Goal: Check status: Check status

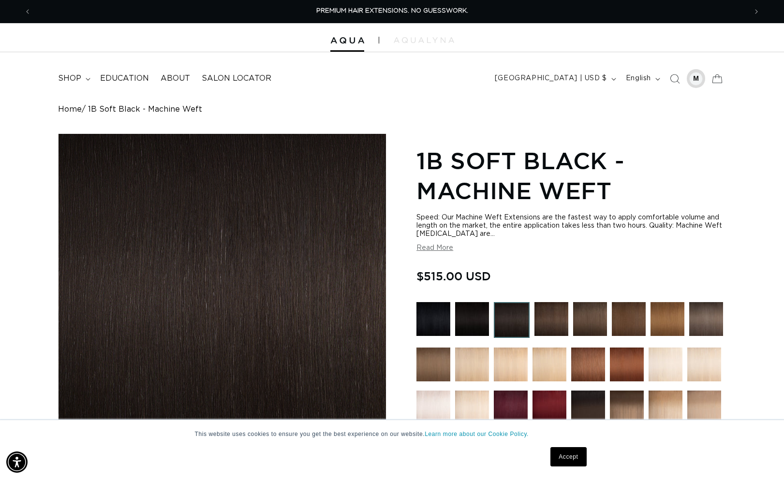
click at [699, 78] on div at bounding box center [696, 79] width 14 height 14
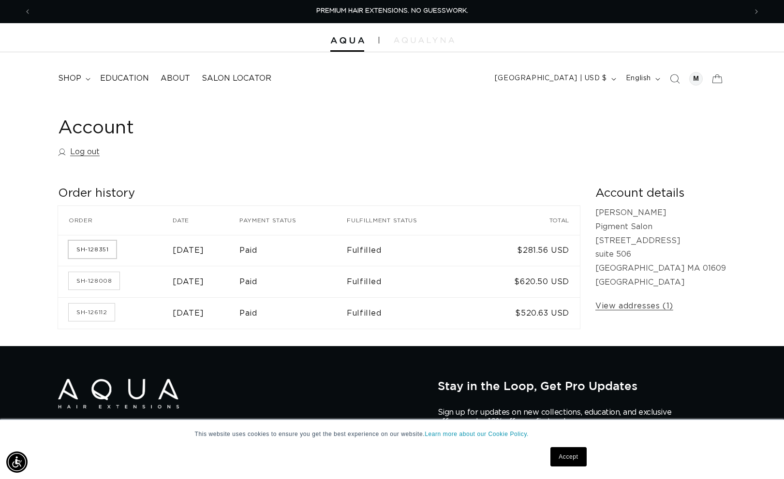
click at [106, 252] on link "SH-128351" at bounding box center [92, 249] width 47 height 17
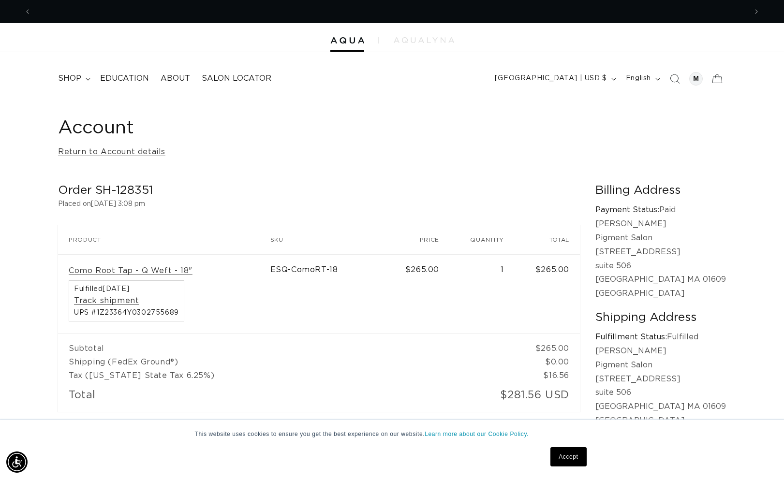
scroll to position [0, 715]
click at [143, 312] on span "UPS #1Z23364Y0302755689" at bounding box center [126, 312] width 105 height 7
copy span "1Z23364Y0302755689"
